Goal: Task Accomplishment & Management: Complete application form

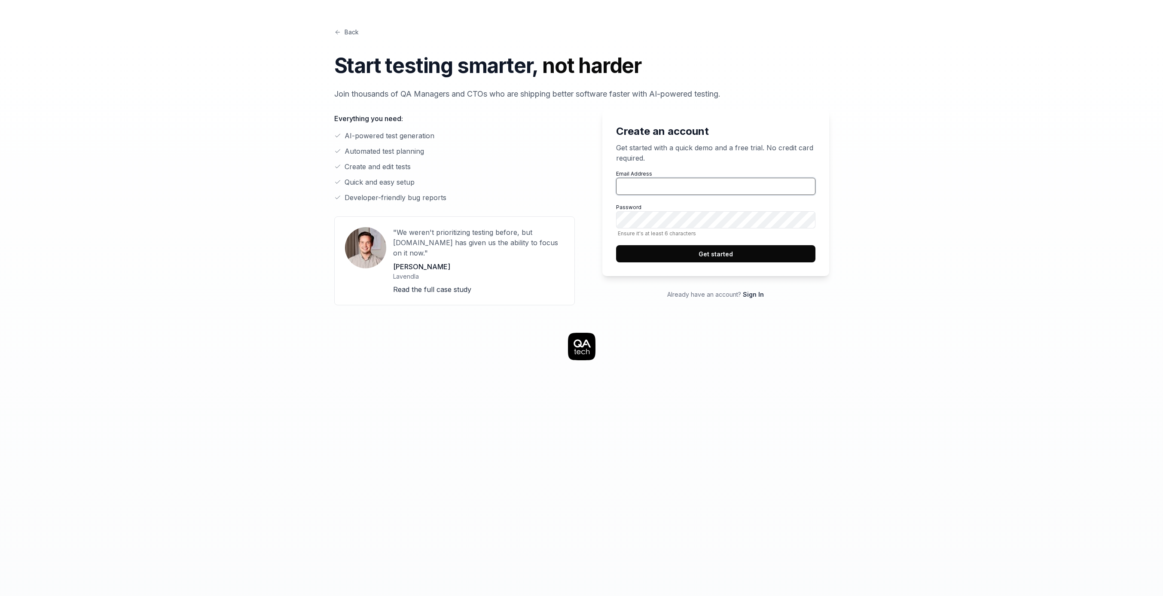
click at [649, 183] on input "Email Address" at bounding box center [715, 186] width 199 height 17
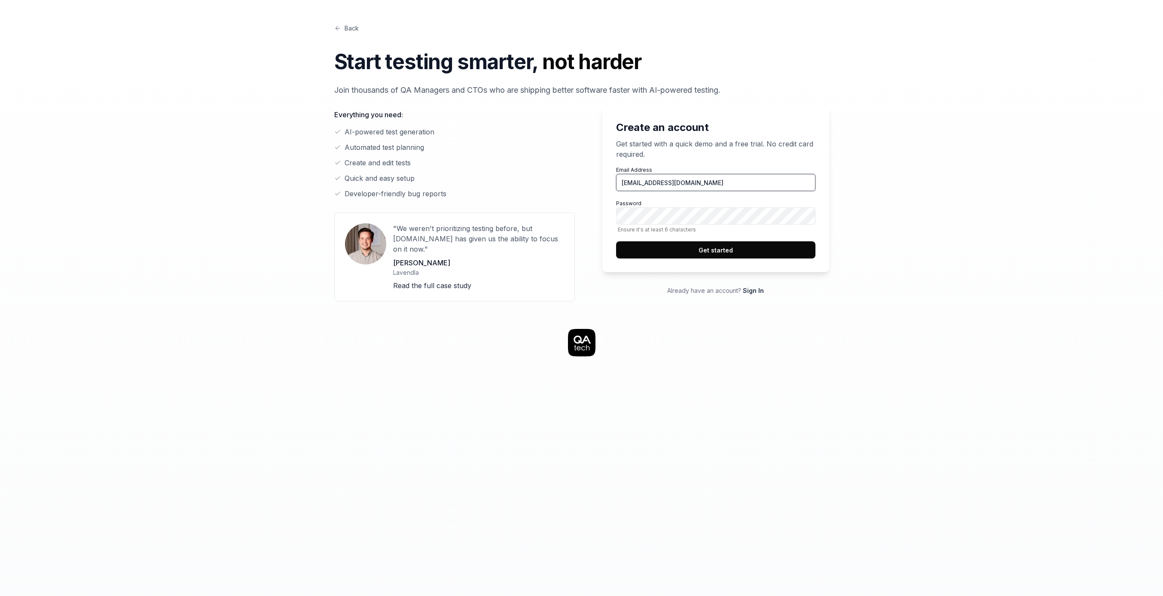
type input "albingroen@proton.me"
click at [741, 248] on button "Get started" at bounding box center [715, 249] width 199 height 17
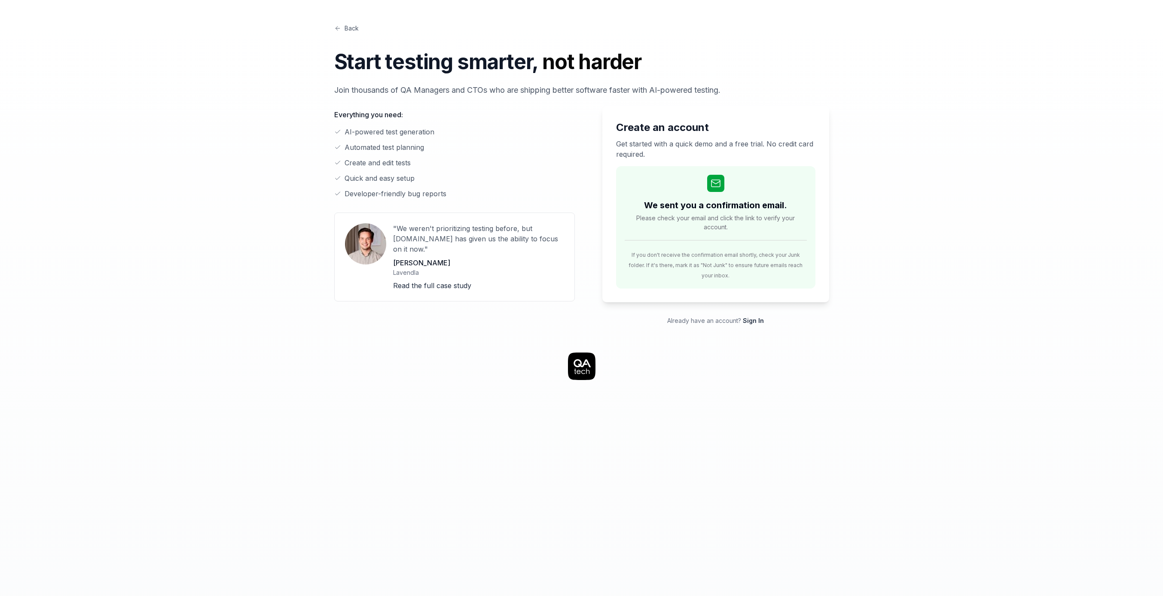
click at [820, 223] on div "Create an account Get started with a quick demo and a free trial. No credit car…" at bounding box center [715, 204] width 227 height 196
click at [964, 134] on div "Back Start testing smarter, not harder Join thousands of QA Managers and CTOs w…" at bounding box center [581, 485] width 1163 height 980
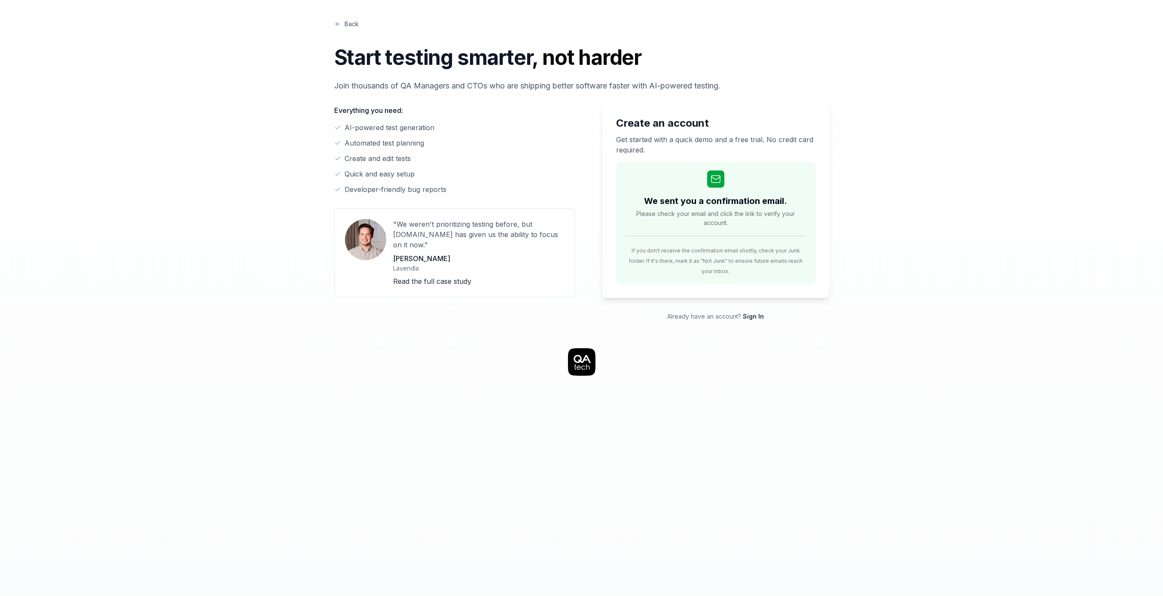
click at [951, 62] on div "Back Start testing smarter, not harder Join thousands of QA Managers and CTOs w…" at bounding box center [581, 482] width 1163 height 980
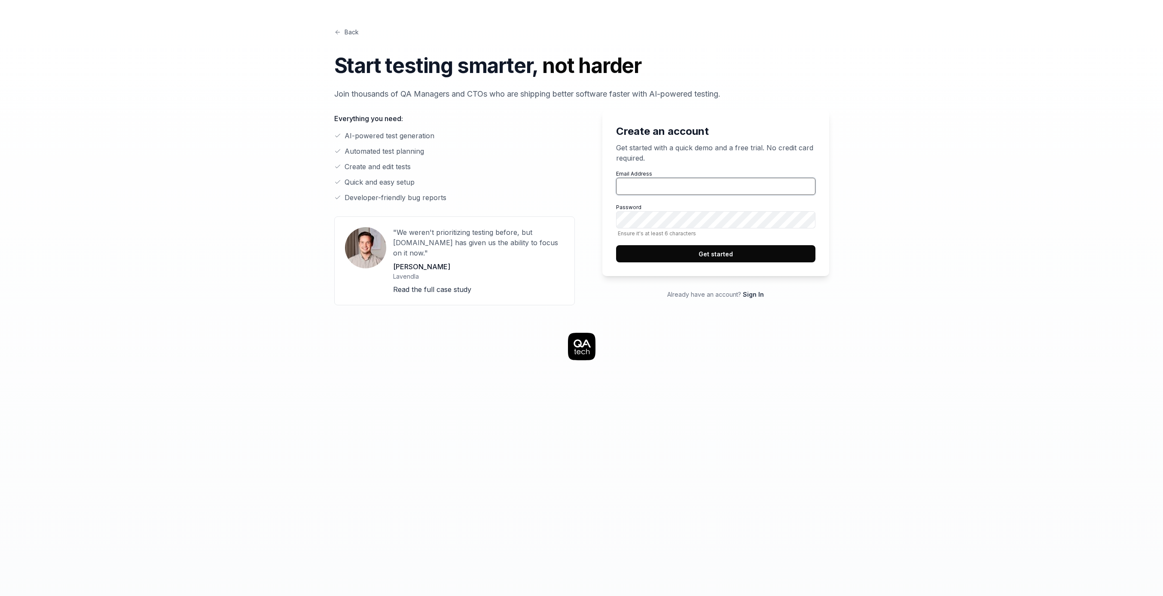
click at [631, 190] on input "Email Address" at bounding box center [715, 186] width 199 height 17
type input "[PERSON_NAME][EMAIL_ADDRESS][PERSON_NAME]"
click at [723, 253] on button "Get started" at bounding box center [715, 253] width 199 height 17
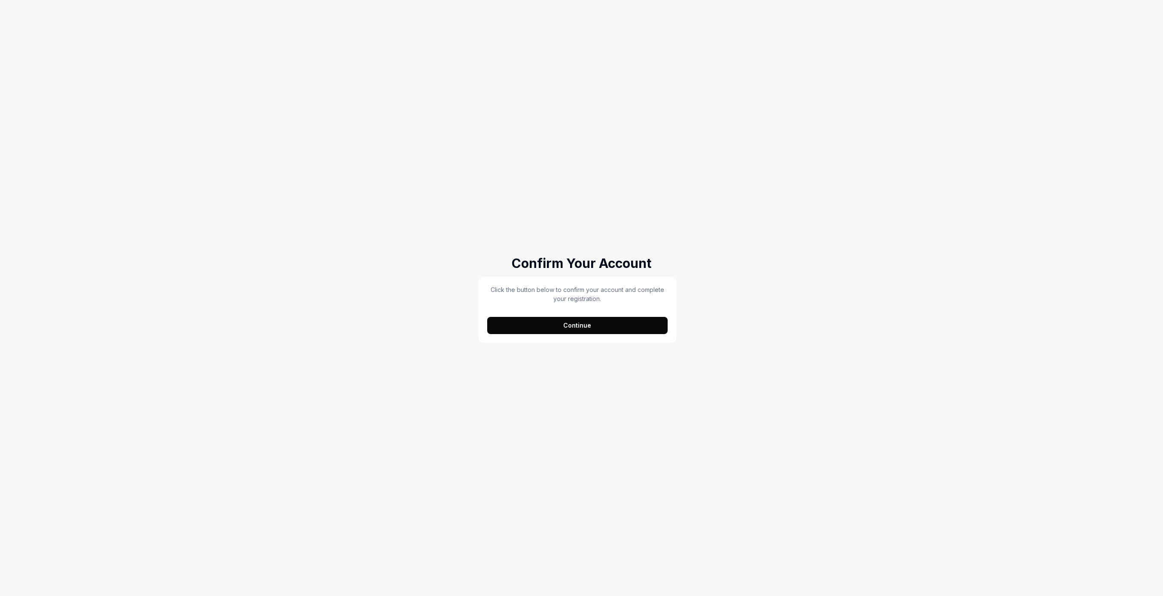
click at [614, 325] on button "Continue" at bounding box center [577, 325] width 181 height 17
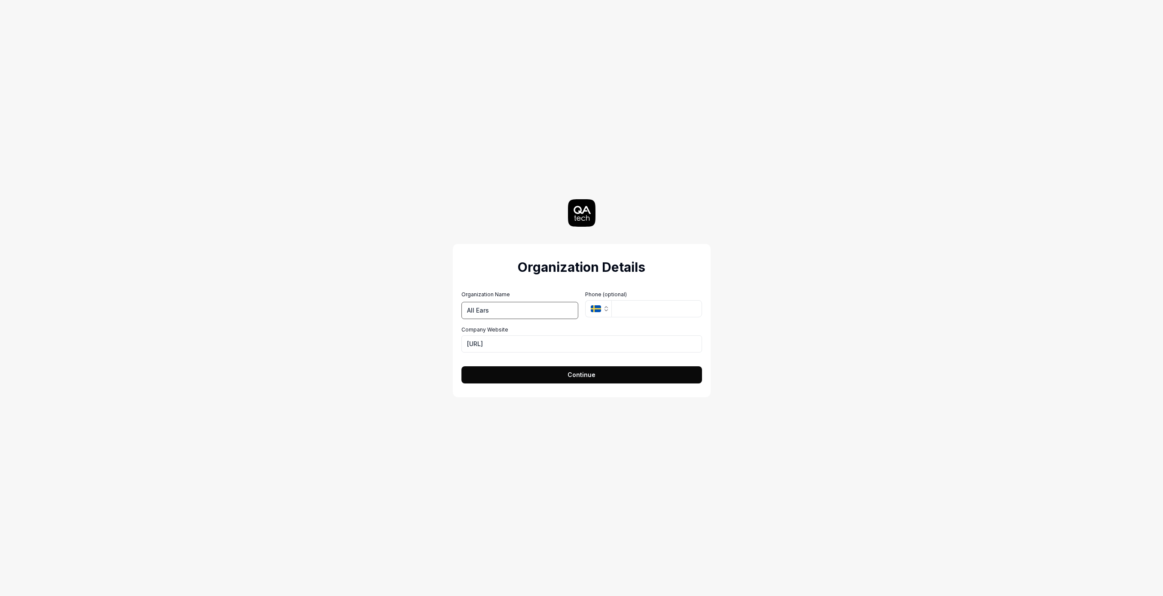
type input "All Ears"
click at [632, 374] on button "Continue" at bounding box center [581, 374] width 241 height 17
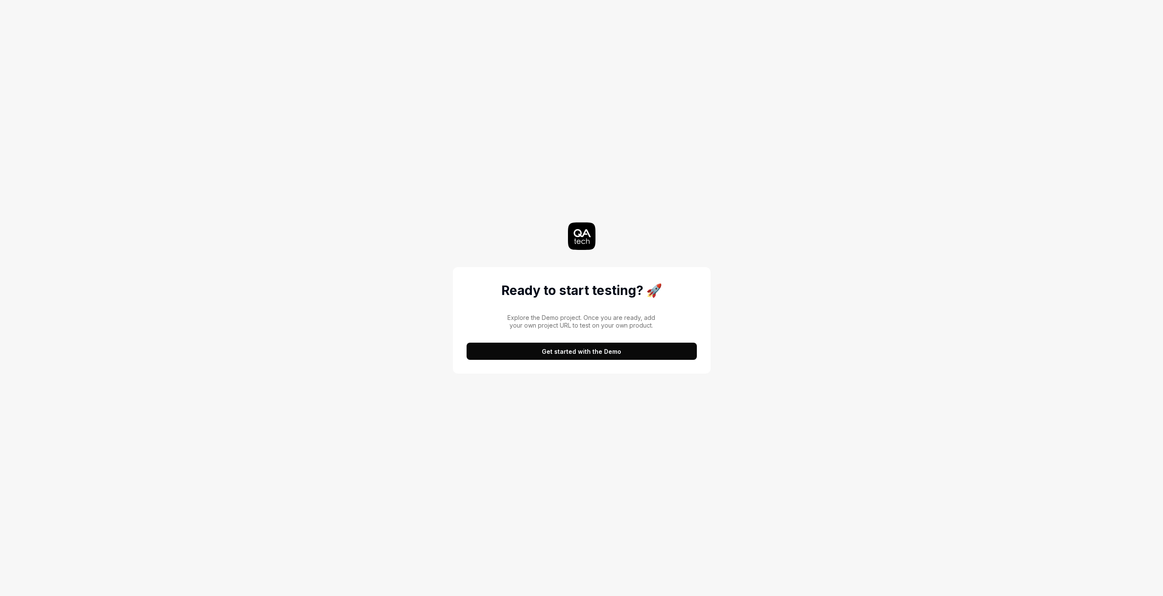
click at [633, 352] on button "Get started with the Demo" at bounding box center [582, 351] width 230 height 17
